Goal: Find specific page/section: Find specific page/section

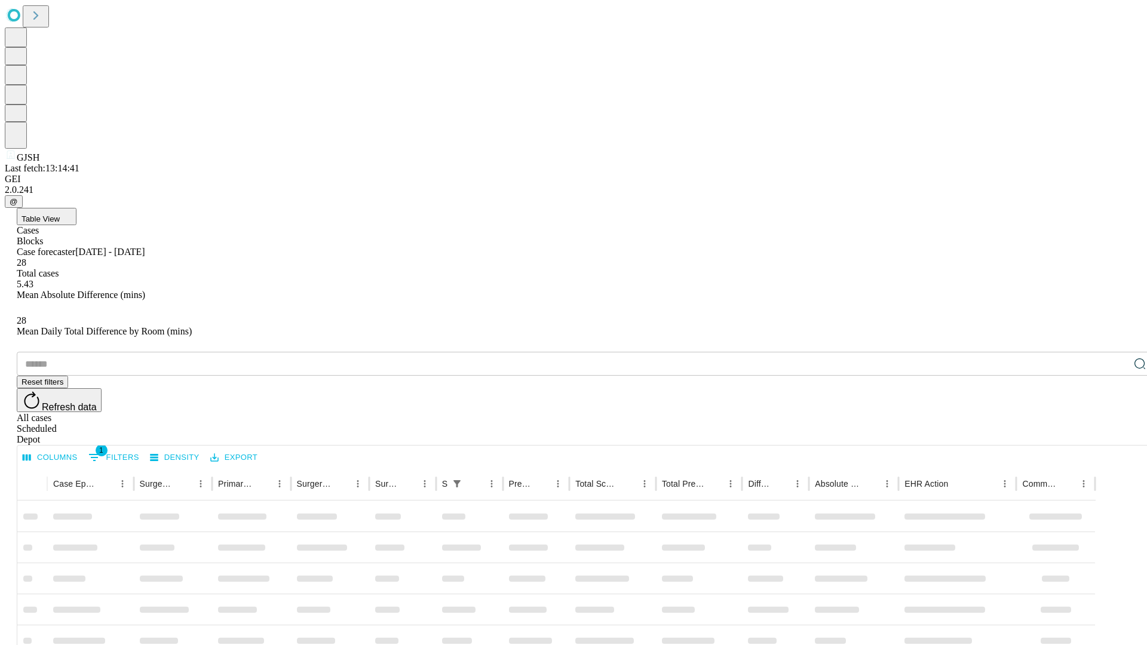
click at [1116, 434] on div "Depot" at bounding box center [585, 439] width 1137 height 11
